Goal: Entertainment & Leisure: Consume media (video, audio)

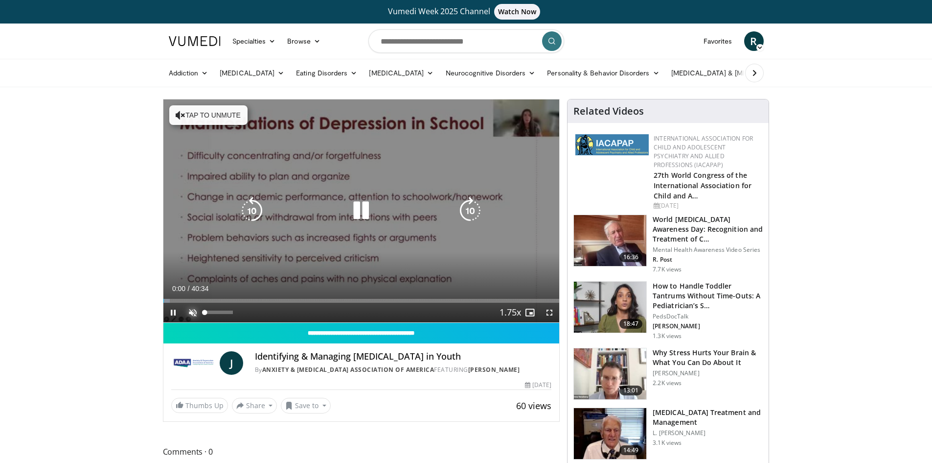
click at [194, 308] on span "Video Player" at bounding box center [193, 312] width 20 height 20
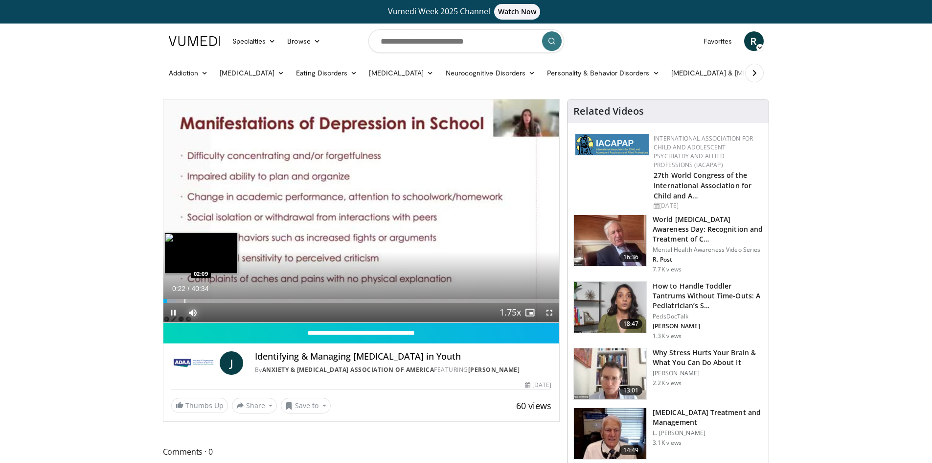
click at [184, 297] on div "Loaded : 3.28% 00:23 02:09" at bounding box center [361, 297] width 396 height 9
click at [194, 297] on div "Loaded : 7.79% 02:09 03:21" at bounding box center [361, 297] width 396 height 9
click at [214, 300] on div "Progress Bar" at bounding box center [214, 301] width 1 height 4
click at [226, 297] on div "Loaded : 15.58% 05:14 06:27" at bounding box center [361, 297] width 396 height 9
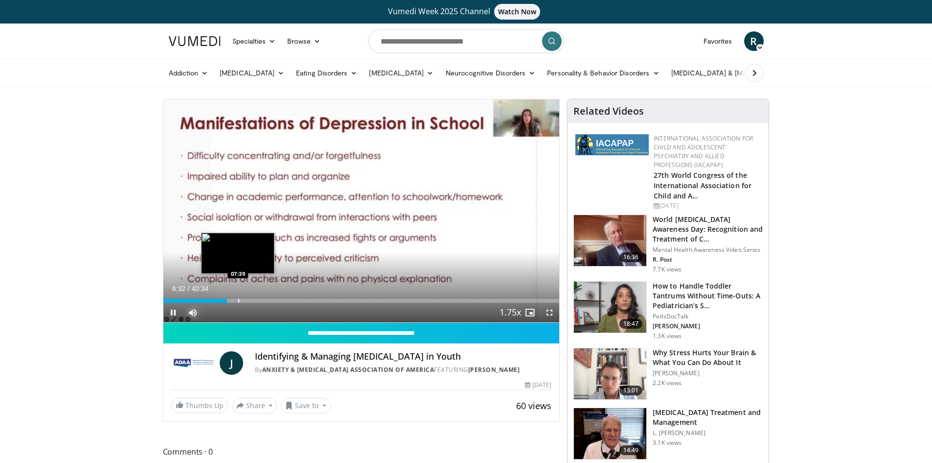
click at [238, 301] on div "Progress Bar" at bounding box center [238, 301] width 1 height 4
click at [252, 299] on div "Progress Bar" at bounding box center [251, 301] width 1 height 4
click at [259, 301] on div "Progress Bar" at bounding box center [259, 301] width 1 height 4
